Goal: Task Accomplishment & Management: Manage account settings

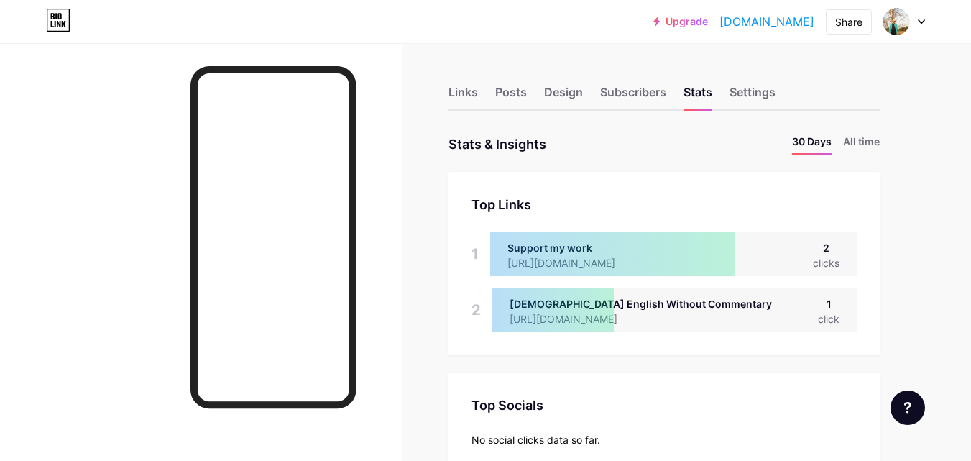
scroll to position [461, 971]
click at [466, 93] on div "Links" at bounding box center [462, 96] width 29 height 26
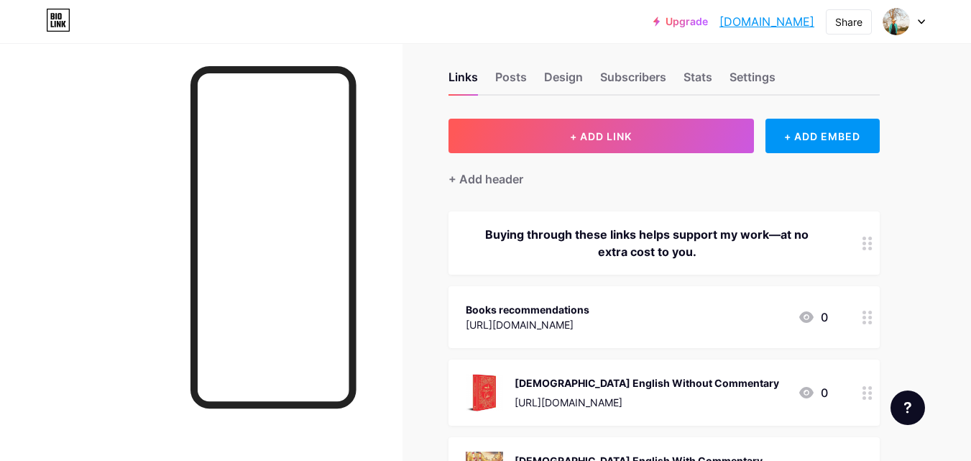
scroll to position [21, 0]
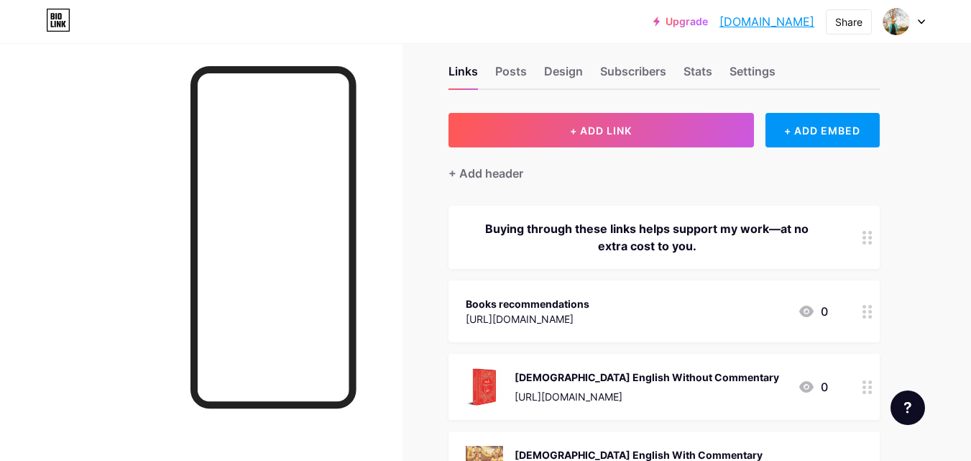
click at [780, 212] on div "Buying through these links helps support my work—at no extra cost to you." at bounding box center [663, 236] width 431 height 63
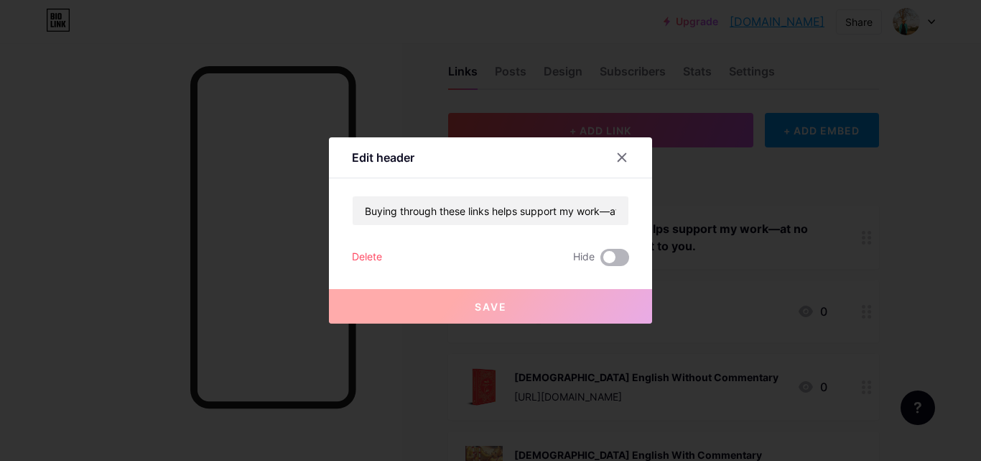
click at [614, 256] on span at bounding box center [615, 257] width 29 height 17
click at [601, 261] on input "checkbox" at bounding box center [601, 261] width 0 height 0
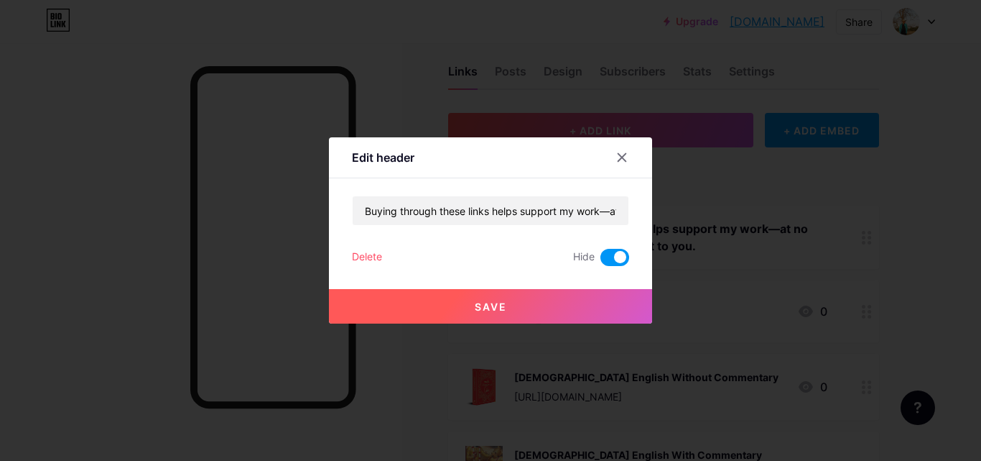
click at [575, 300] on button "Save" at bounding box center [490, 306] width 323 height 34
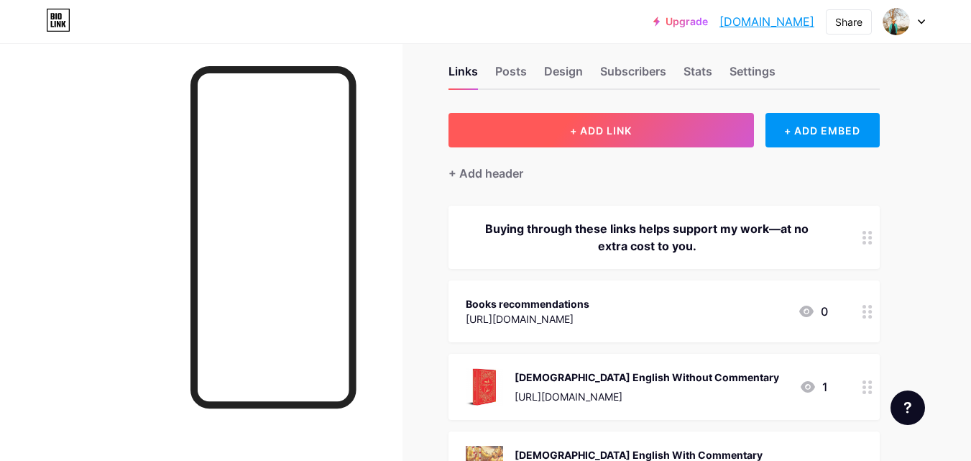
click at [661, 134] on button "+ ADD LINK" at bounding box center [600, 130] width 305 height 34
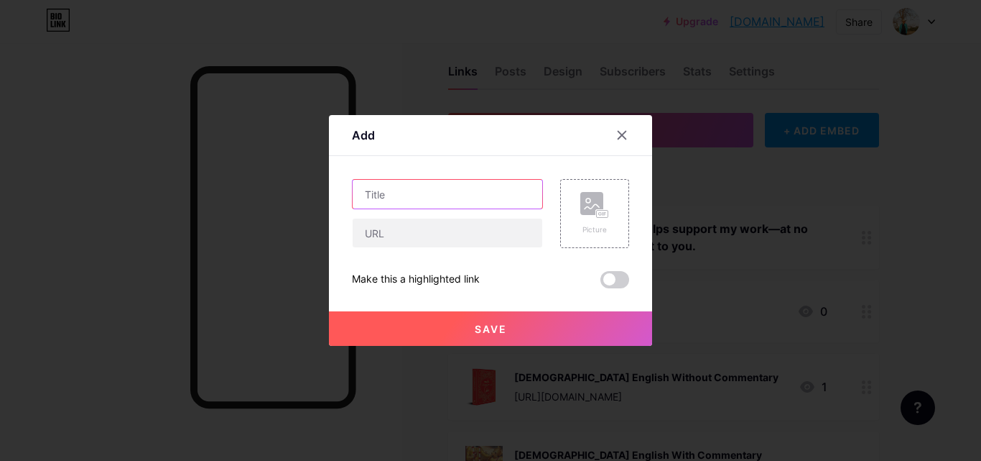
click at [417, 202] on input "text" at bounding box center [448, 194] width 190 height 29
type input "My New Book "Let Life Flow""
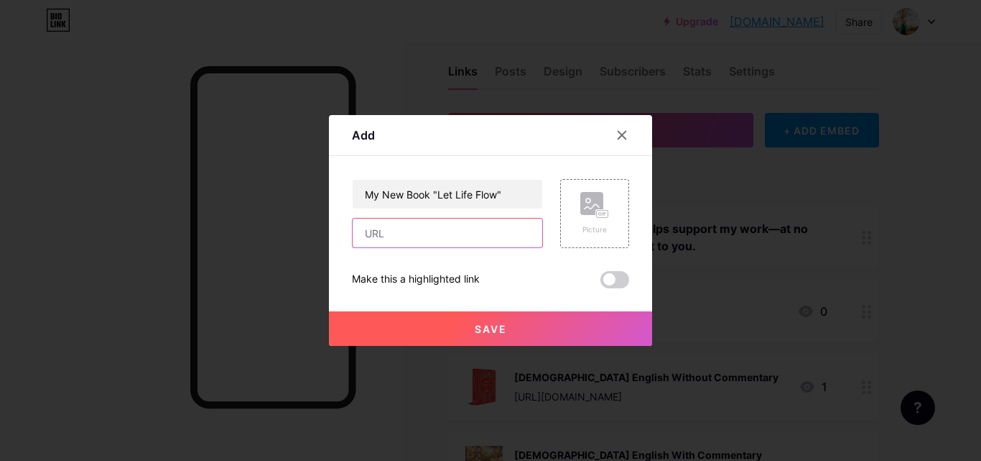
click at [438, 232] on input "text" at bounding box center [448, 232] width 190 height 29
paste input "[URL][DOMAIN_NAME]"
type input "[URL][DOMAIN_NAME]"
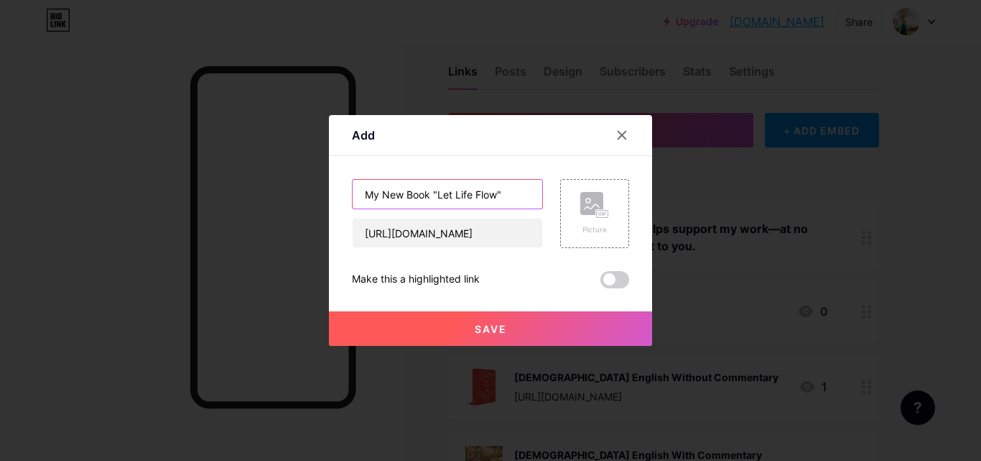
click at [514, 195] on input "My New Book "Let Life Flow"" at bounding box center [448, 194] width 190 height 29
click at [363, 195] on input "My New Book "Let Life Flow"" at bounding box center [448, 194] width 190 height 29
click at [509, 199] on input "My New Book "Let Life Flow"" at bounding box center [448, 194] width 190 height 29
type input "My New Book "Let Life Flow" (IN)"
click at [506, 325] on span "Save" at bounding box center [491, 329] width 32 height 12
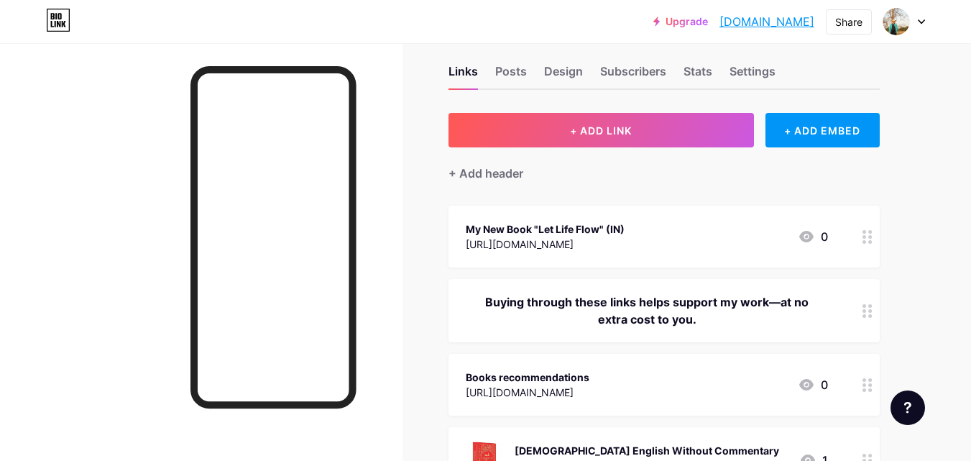
click at [601, 217] on div "My New Book "Let Life Flow" (IN) [URL][DOMAIN_NAME] 0" at bounding box center [663, 236] width 431 height 62
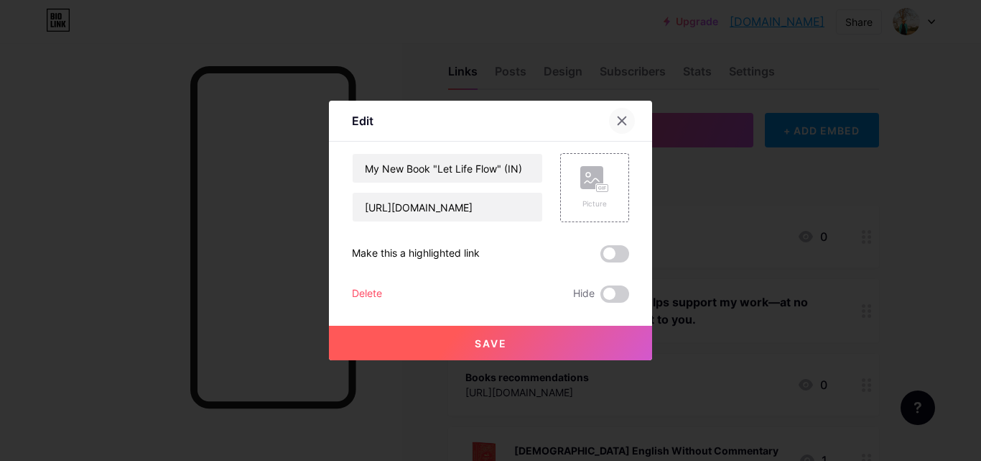
click at [621, 119] on icon at bounding box center [623, 121] width 8 height 8
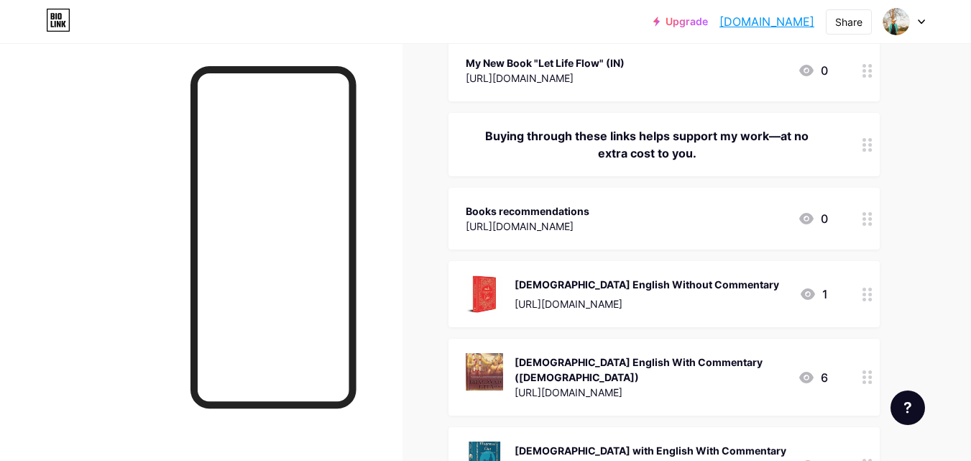
scroll to position [207, 0]
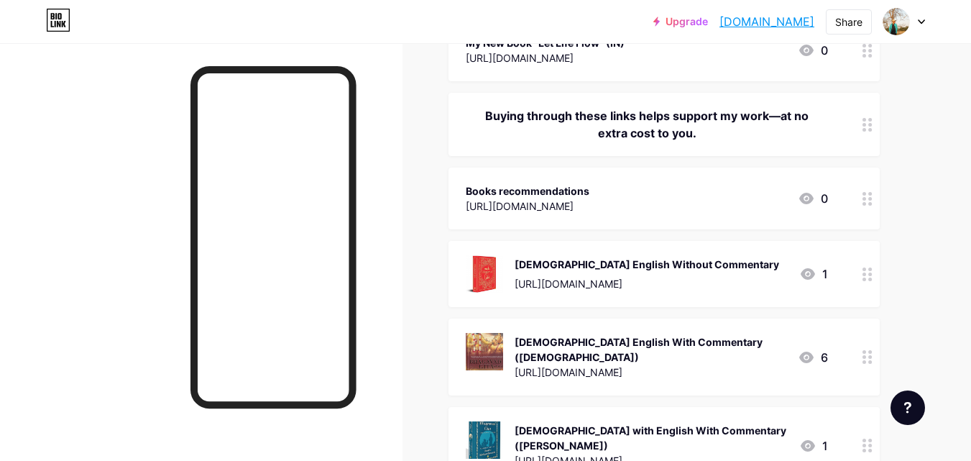
drag, startPoint x: 656, startPoint y: 182, endPoint x: 858, endPoint y: 168, distance: 202.4
click at [858, 168] on div "Books recommendations [URL][DOMAIN_NAME] 0" at bounding box center [663, 198] width 431 height 62
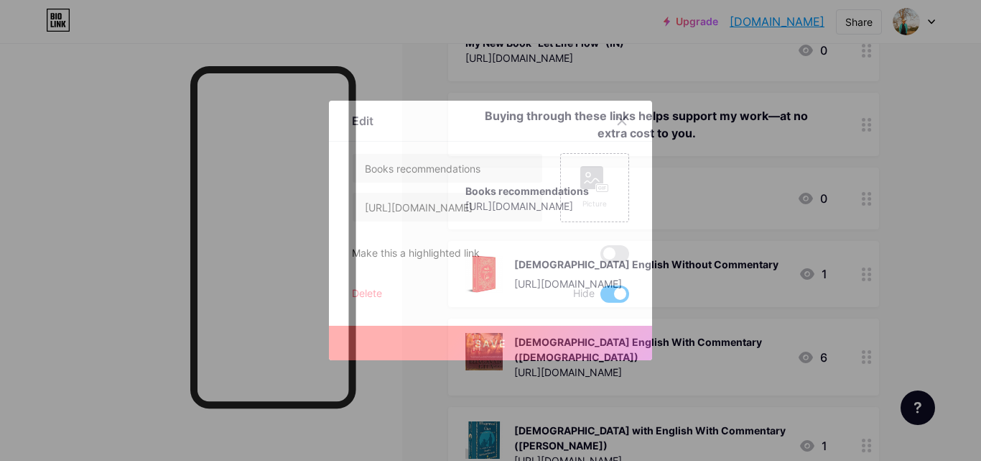
drag, startPoint x: 981, startPoint y: 195, endPoint x: 881, endPoint y: 216, distance: 101.9
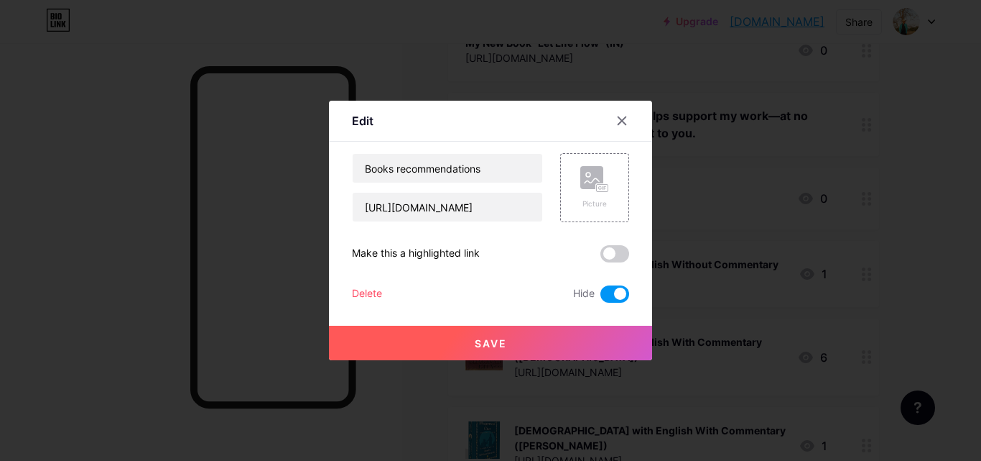
click at [978, 206] on div at bounding box center [490, 230] width 981 height 461
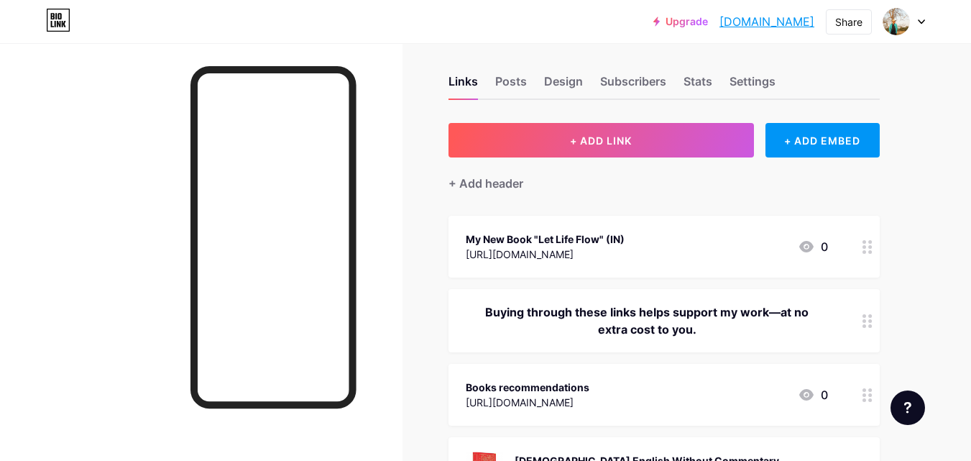
scroll to position [0, 0]
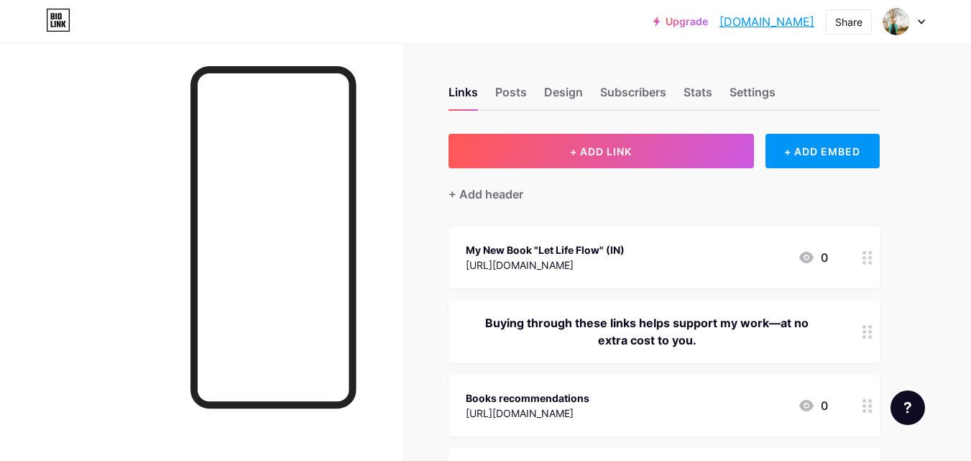
click at [679, 260] on div "My New Book "Let Life Flow" (IN) [URL][DOMAIN_NAME] 0" at bounding box center [647, 257] width 362 height 33
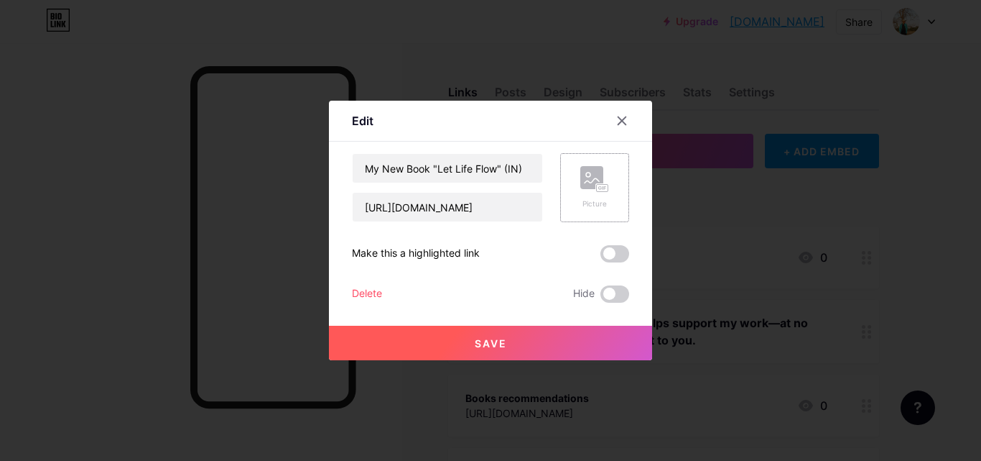
click at [600, 185] on rect at bounding box center [602, 188] width 11 height 7
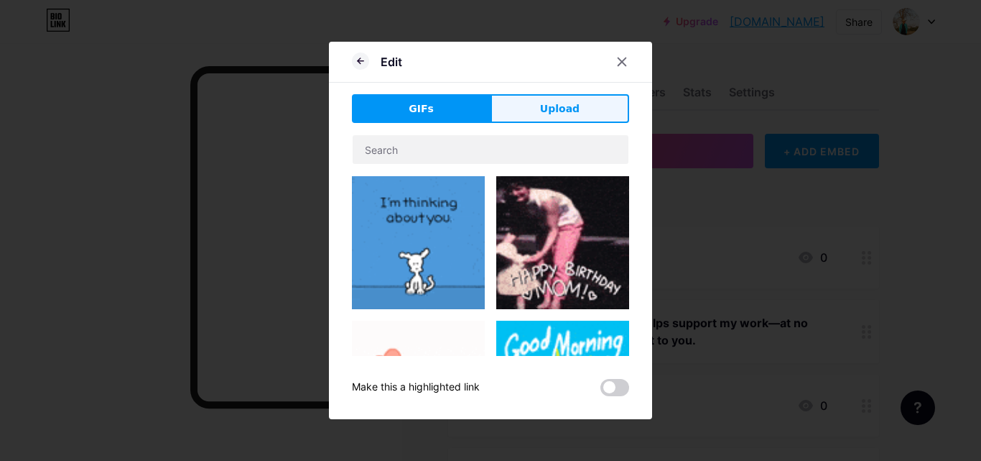
click at [537, 108] on button "Upload" at bounding box center [560, 108] width 139 height 29
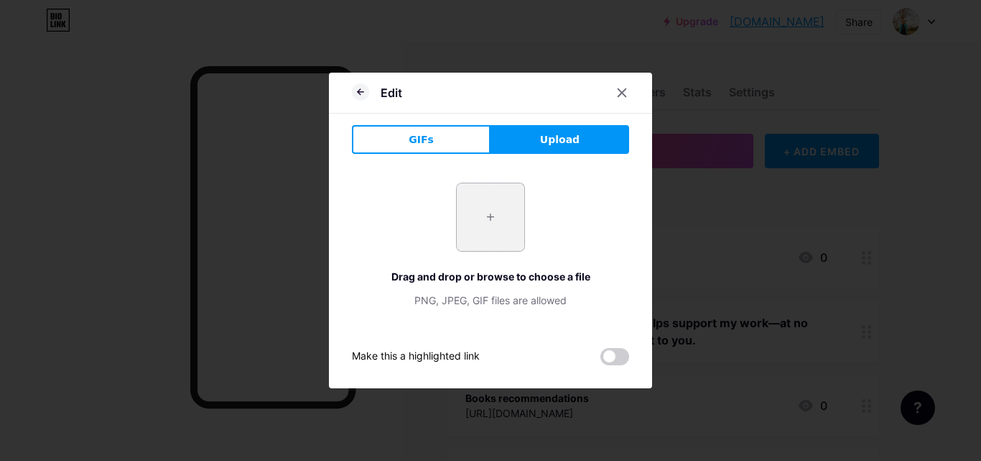
click at [473, 223] on input "file" at bounding box center [491, 217] width 68 height 68
type input "C:\fakepath\jj (2).jpg"
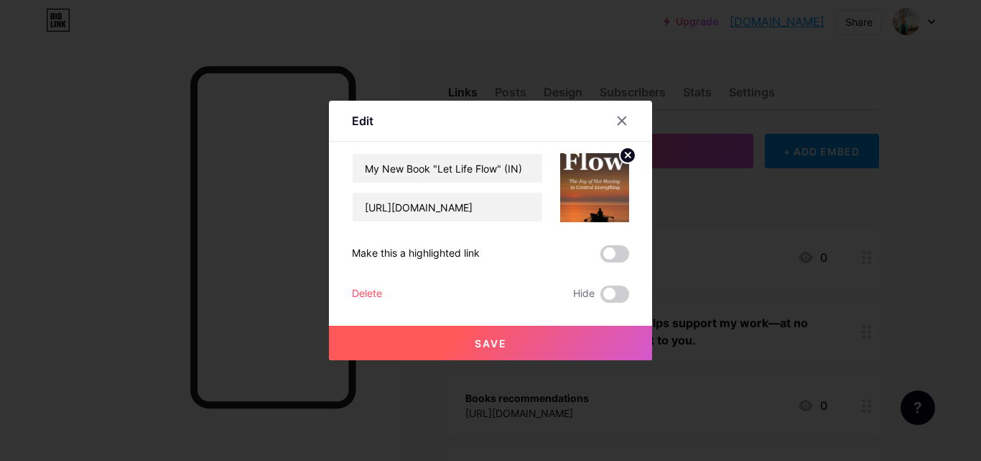
click at [509, 345] on button "Save" at bounding box center [490, 342] width 323 height 34
click at [559, 342] on button "Save" at bounding box center [490, 342] width 323 height 34
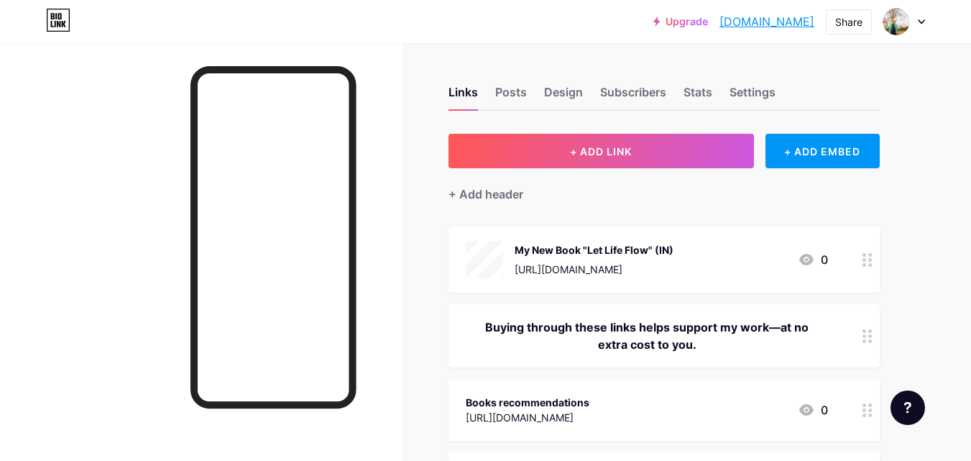
click at [862, 256] on icon at bounding box center [867, 260] width 10 height 14
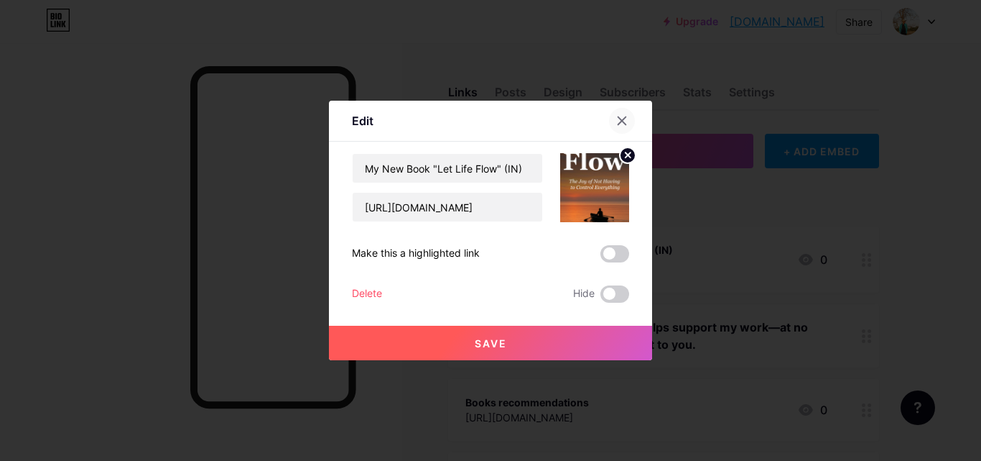
click at [621, 118] on icon at bounding box center [621, 120] width 11 height 11
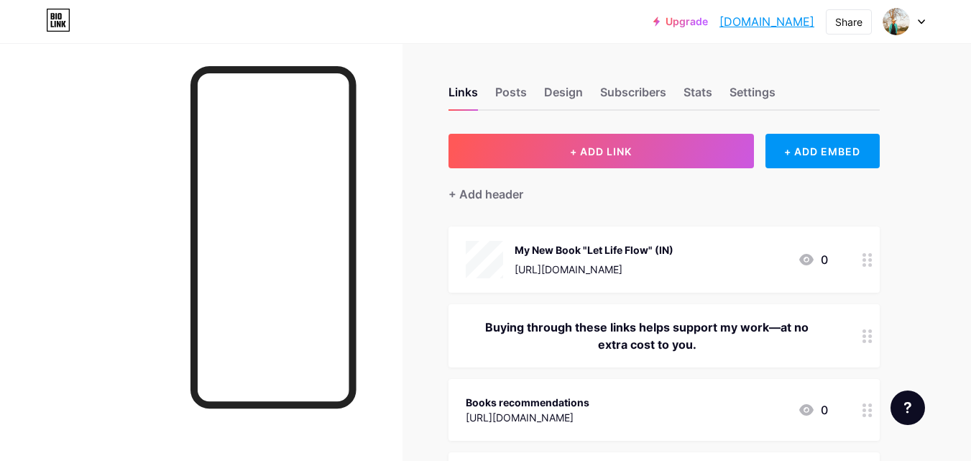
drag, startPoint x: 609, startPoint y: 156, endPoint x: 610, endPoint y: 207, distance: 51.0
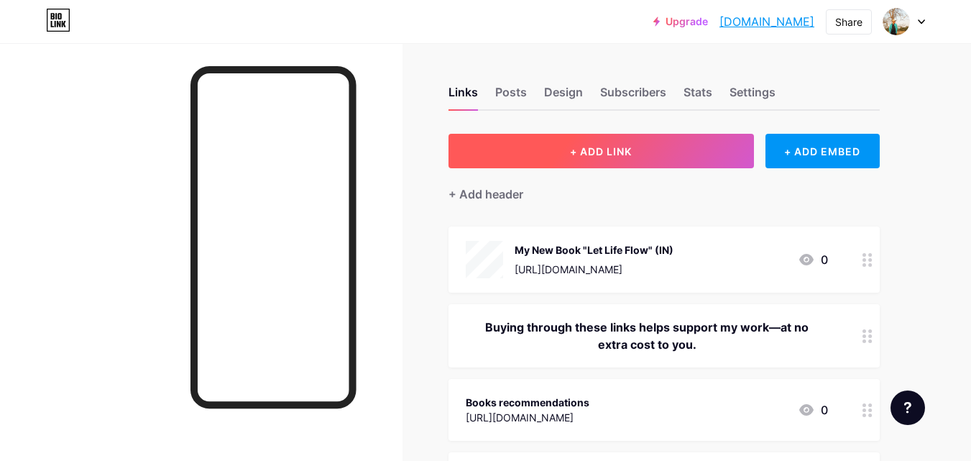
click at [592, 155] on span "+ ADD LINK" at bounding box center [601, 151] width 62 height 12
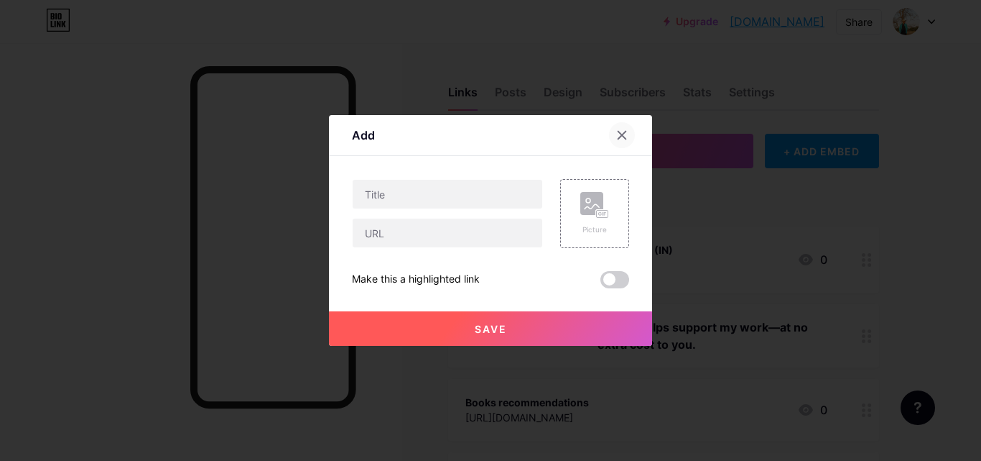
drag, startPoint x: 621, startPoint y: 134, endPoint x: 726, endPoint y: 22, distance: 153.5
click at [622, 134] on icon at bounding box center [621, 134] width 11 height 11
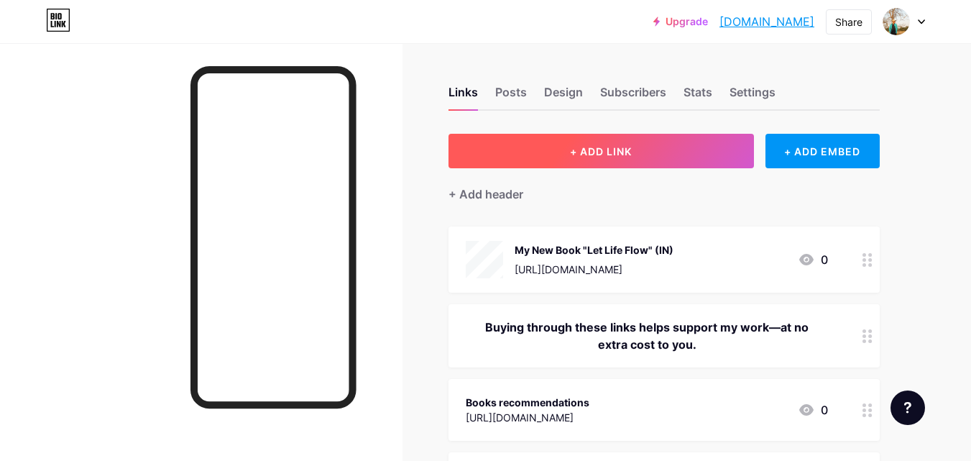
click at [575, 153] on span "+ ADD LINK" at bounding box center [601, 151] width 62 height 12
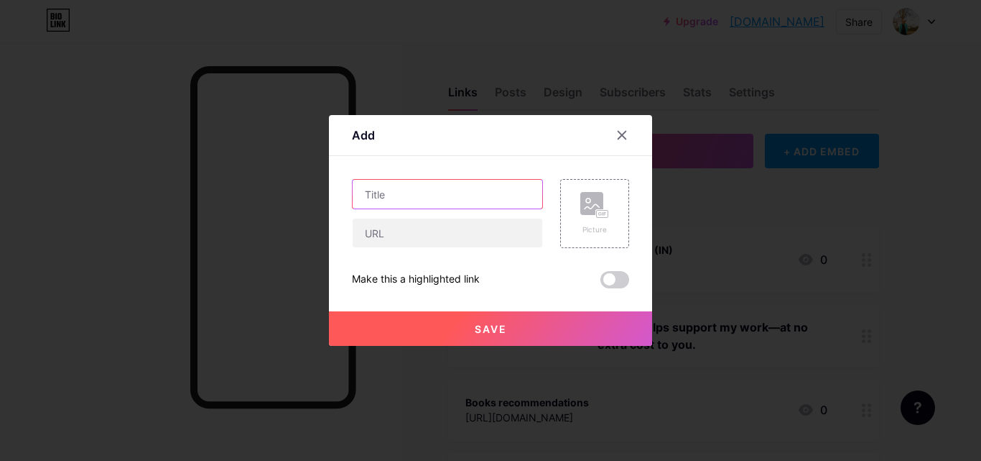
click at [443, 194] on input "text" at bounding box center [448, 194] width 190 height 29
click at [624, 136] on icon at bounding box center [621, 134] width 11 height 11
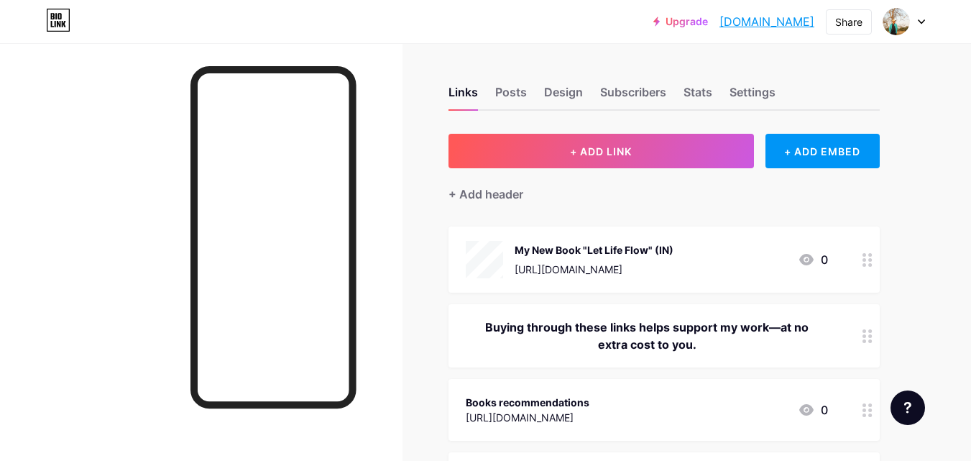
click at [693, 251] on div "My New Book "Let Life Flow" (IN) [URL][DOMAIN_NAME] 0" at bounding box center [647, 259] width 362 height 37
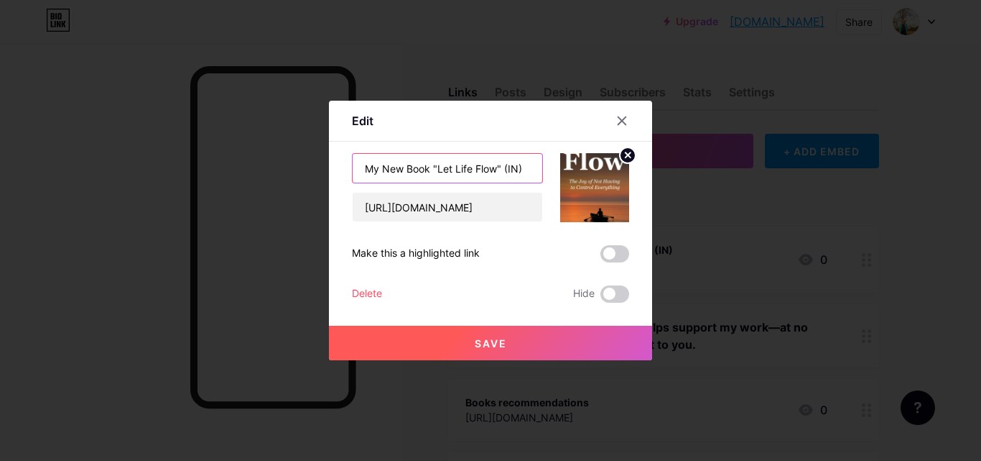
click at [451, 168] on input "My New Book "Let Life Flow" (IN)" at bounding box center [448, 168] width 190 height 29
click at [619, 120] on icon at bounding box center [621, 120] width 11 height 11
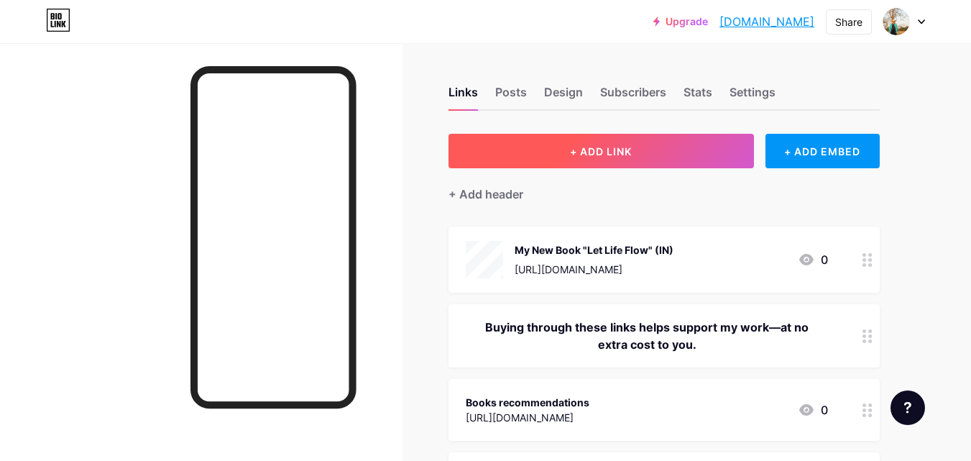
click at [614, 143] on button "+ ADD LINK" at bounding box center [600, 151] width 305 height 34
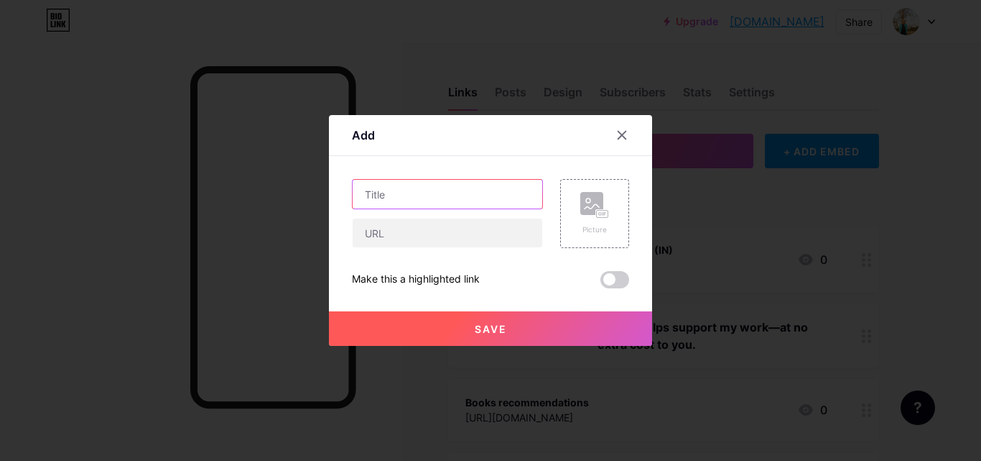
click at [382, 189] on input "text" at bounding box center [448, 194] width 190 height 29
paste input "My New Book "Let Life Flow" (IN)"
drag, startPoint x: 508, startPoint y: 193, endPoint x: 517, endPoint y: 195, distance: 9.5
click at [517, 195] on input "My New Book "Let Life Flow" (IN)" at bounding box center [448, 194] width 190 height 29
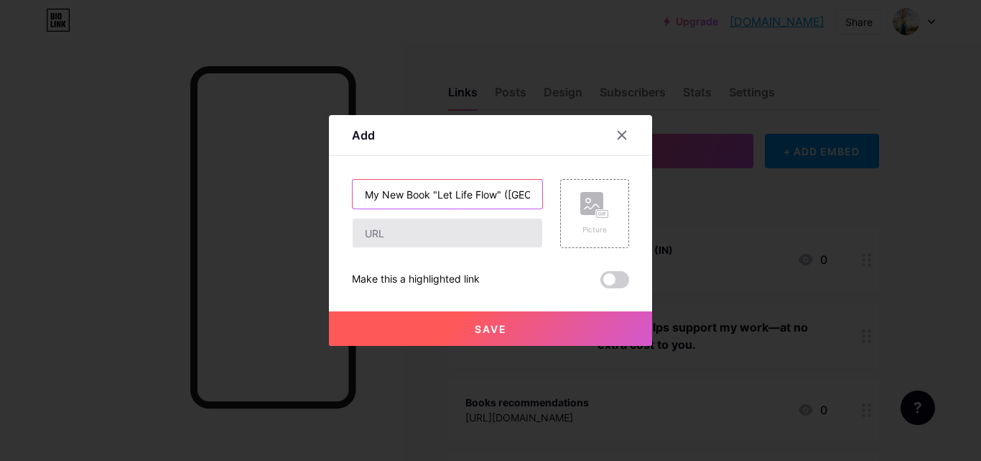
type input "My New Book "Let Life Flow" ([GEOGRAPHIC_DATA])"
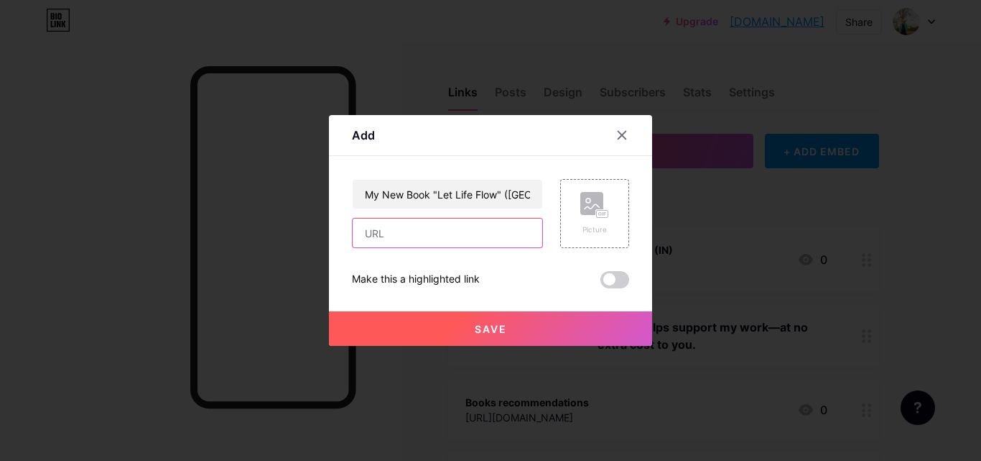
click at [505, 220] on input "text" at bounding box center [448, 232] width 190 height 29
click at [501, 226] on input "text" at bounding box center [448, 232] width 190 height 29
paste input "My New Book "Let Life Flow" (IN)"
paste input "[URL][DOMAIN_NAME]"
type input "[URL][DOMAIN_NAME]"
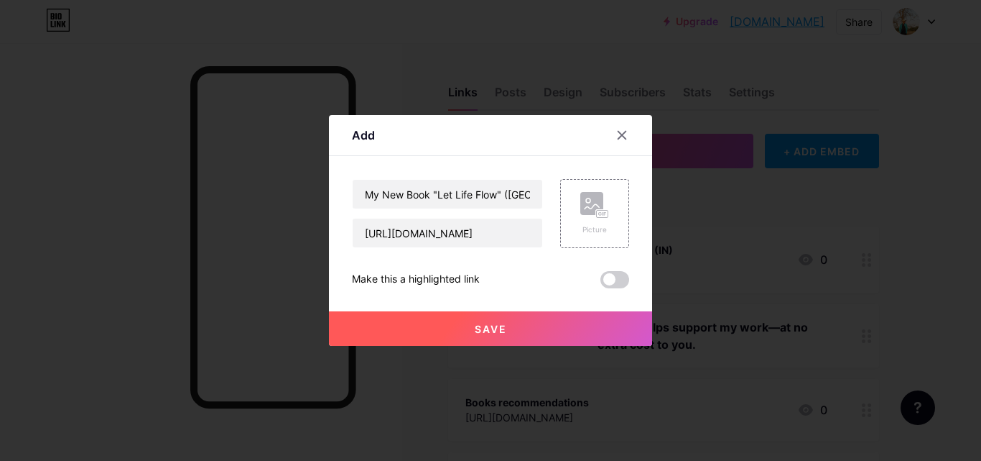
click at [556, 230] on div "Picture" at bounding box center [586, 213] width 86 height 69
click at [580, 218] on div "Picture" at bounding box center [594, 213] width 69 height 69
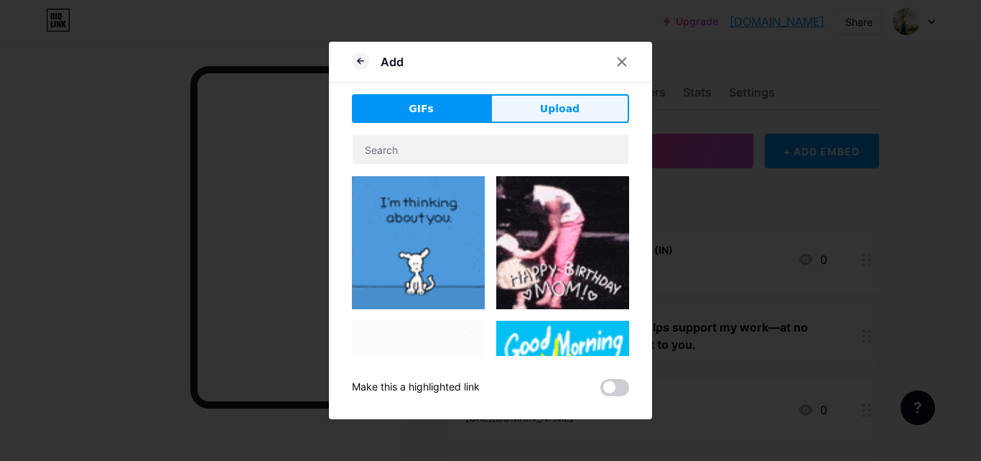
click at [545, 114] on span "Upload" at bounding box center [560, 108] width 40 height 15
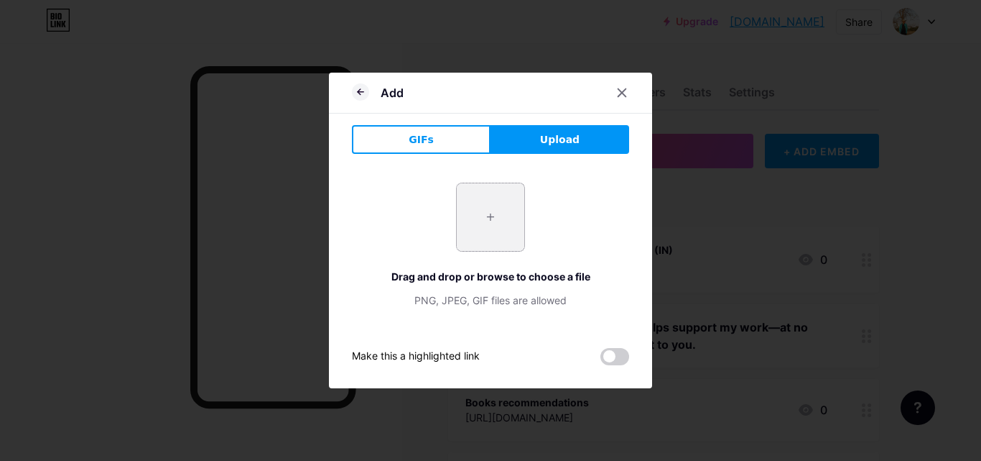
click at [489, 216] on input "file" at bounding box center [491, 217] width 68 height 68
type input "C:\fakepath\New Project (4).jpg"
click at [583, 139] on button "Upload" at bounding box center [560, 139] width 139 height 29
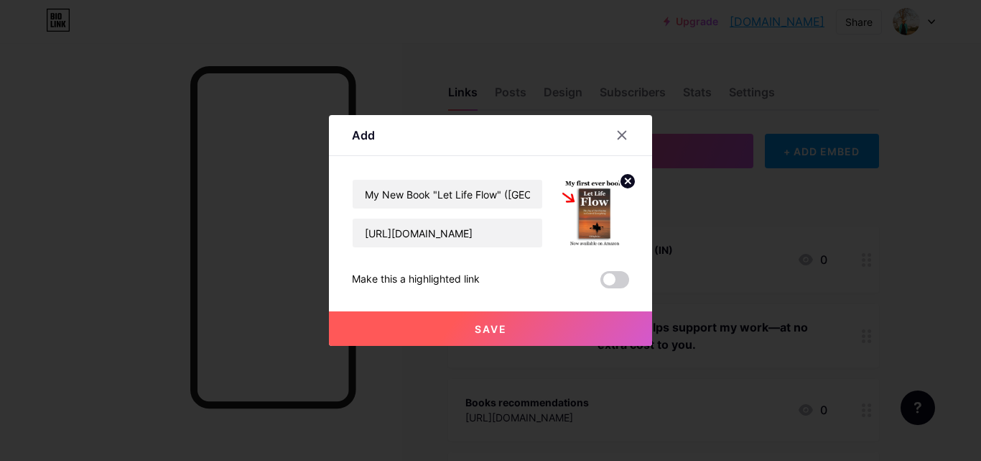
click at [573, 318] on button "Save" at bounding box center [490, 328] width 323 height 34
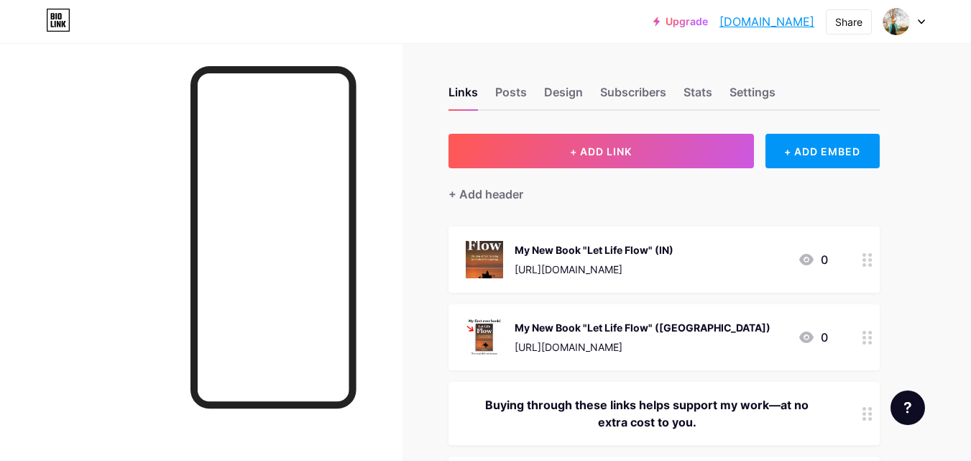
click at [626, 252] on div "My New Book "Let Life Flow" (IN)" at bounding box center [593, 249] width 159 height 15
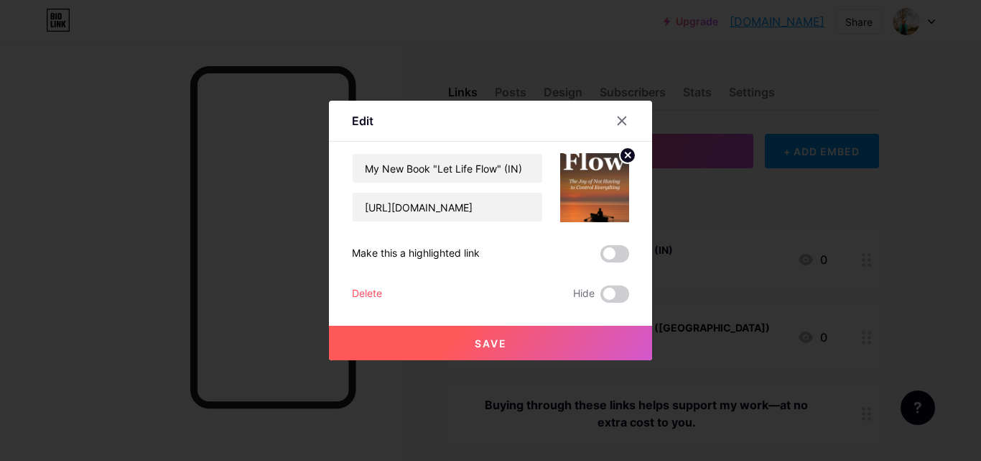
click at [632, 145] on div "Edit Content YouTube Play YouTube video without leaving your page. ADD Vimeo Pl…" at bounding box center [490, 230] width 323 height 259
click at [626, 152] on circle at bounding box center [628, 155] width 16 height 16
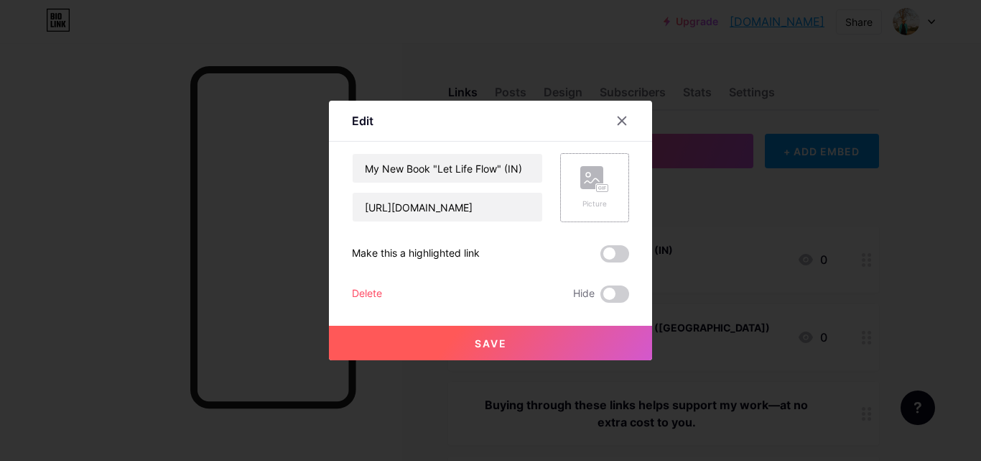
click at [598, 192] on rect at bounding box center [602, 188] width 11 height 7
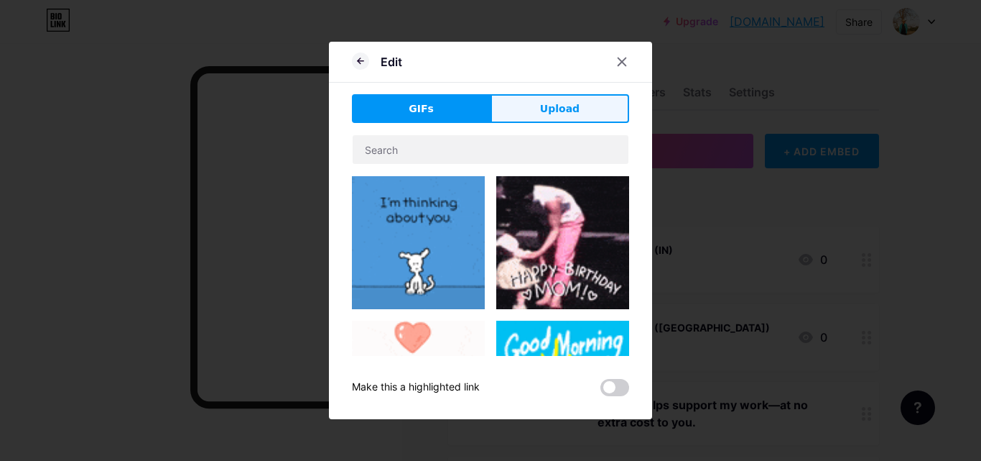
click at [500, 98] on button "Upload" at bounding box center [560, 108] width 139 height 29
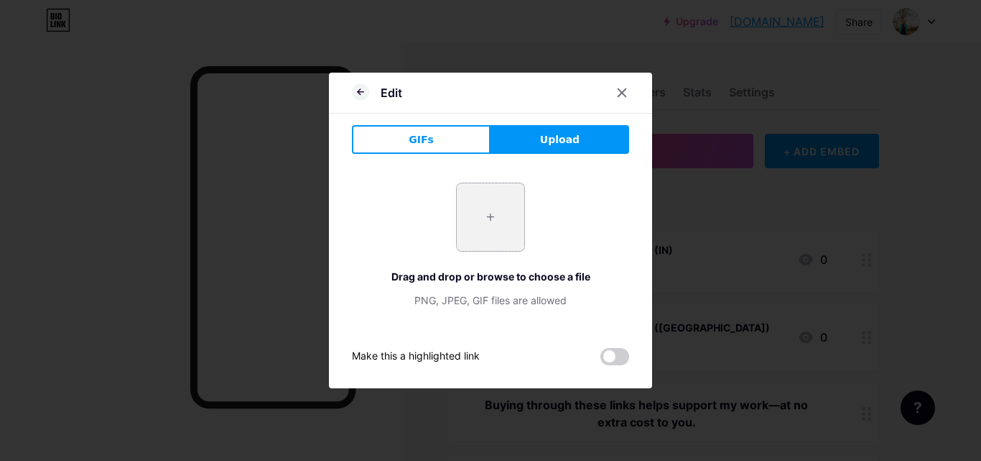
click at [510, 217] on input "file" at bounding box center [491, 217] width 68 height 68
type input "C:\fakepath\New Project (4).jpg"
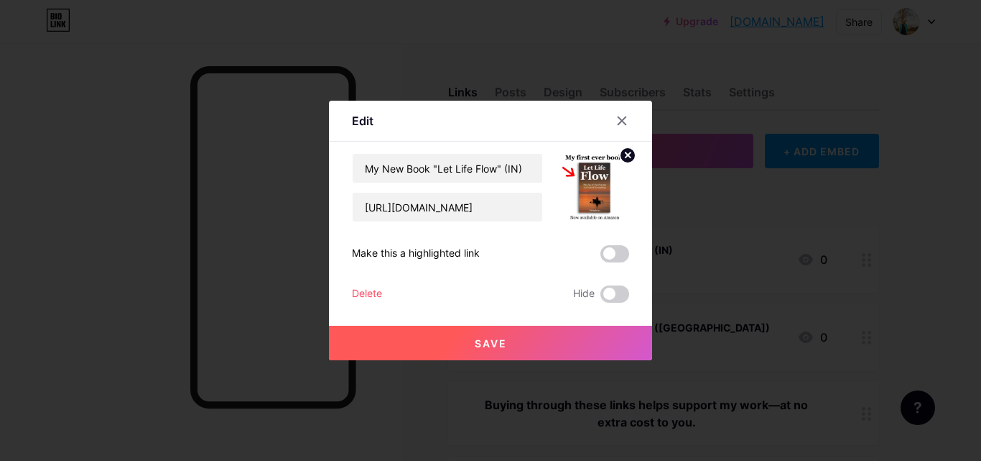
click at [512, 346] on button "Save" at bounding box center [490, 342] width 323 height 34
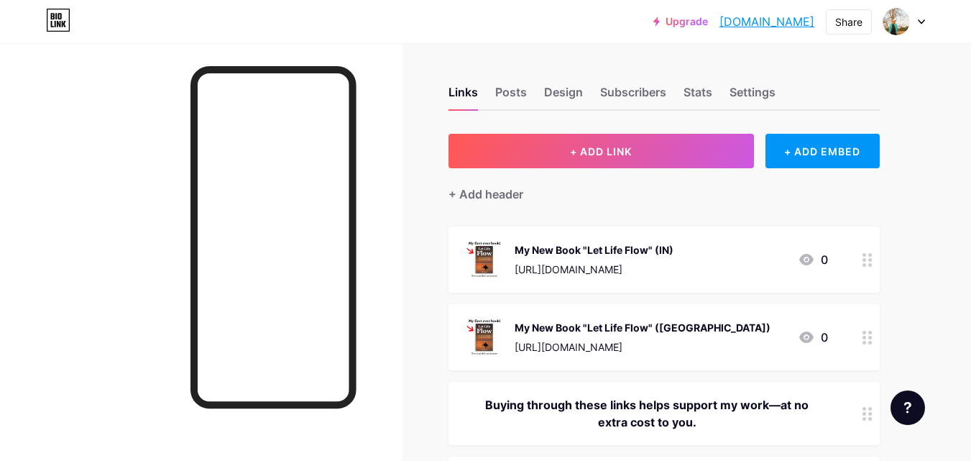
scroll to position [403, 0]
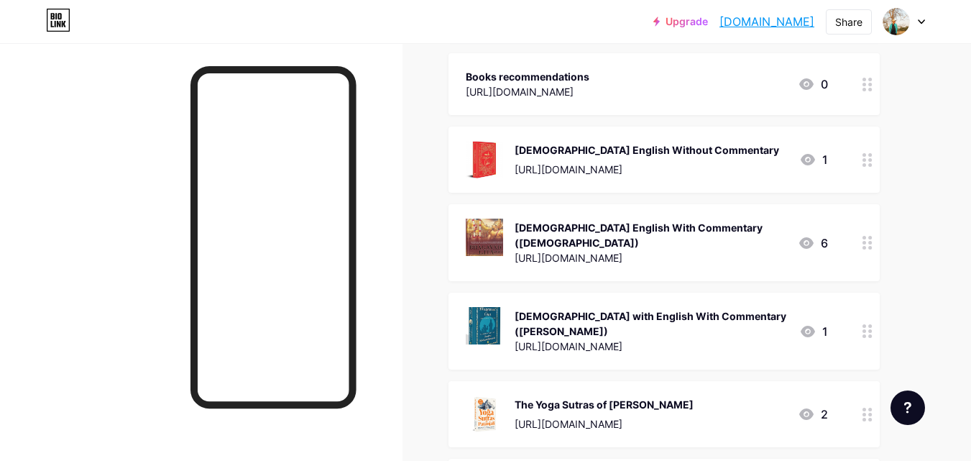
click at [725, 250] on div "[URL][DOMAIN_NAME]" at bounding box center [650, 257] width 272 height 15
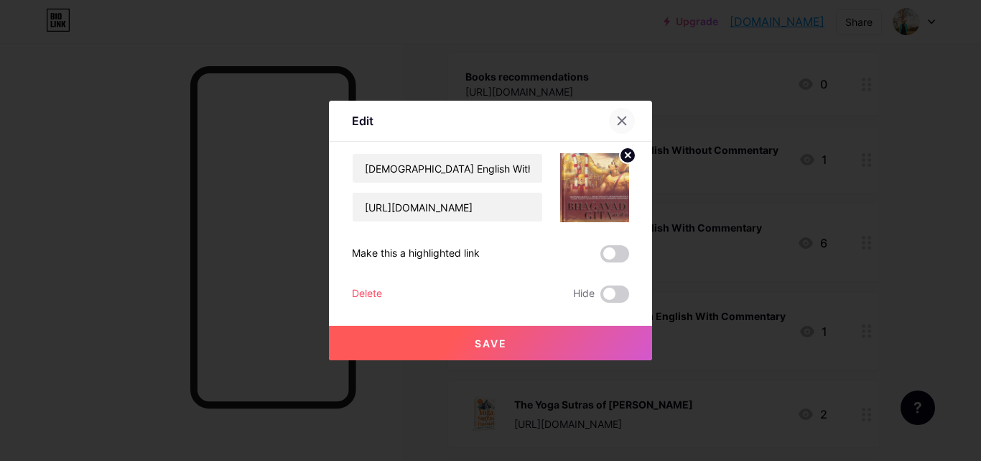
click at [620, 118] on icon at bounding box center [623, 121] width 8 height 8
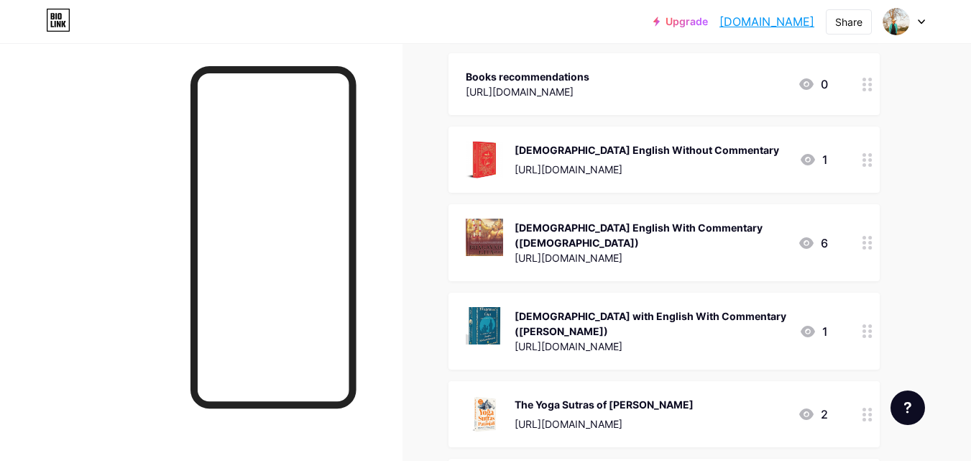
scroll to position [0, 0]
